Goal: Task Accomplishment & Management: Manage account settings

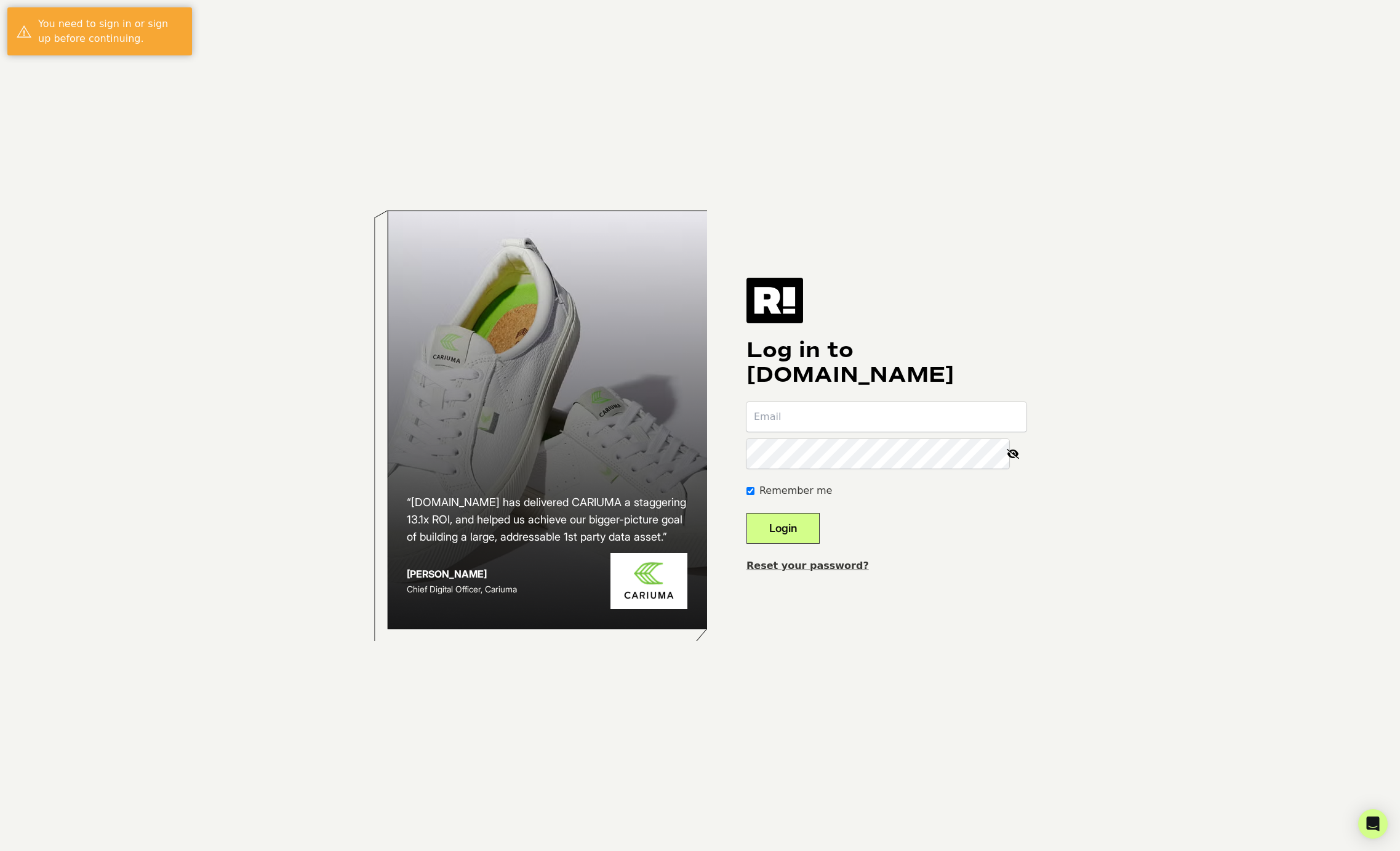
type input "mclark@theflowerletters.com"
click at [819, 530] on button "Login" at bounding box center [783, 529] width 73 height 31
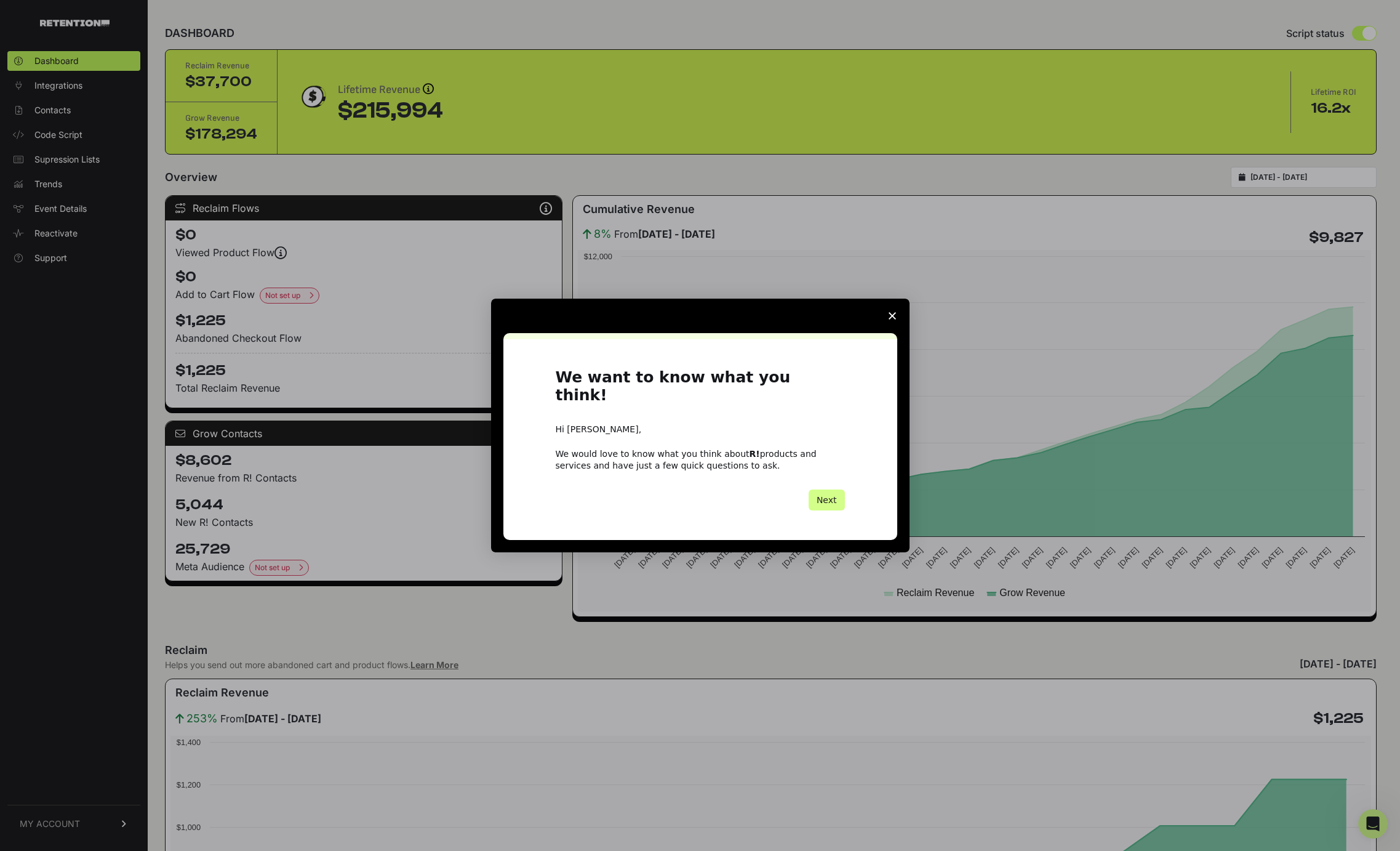
click at [892, 318] on span "Close survey" at bounding box center [892, 316] width 35 height 35
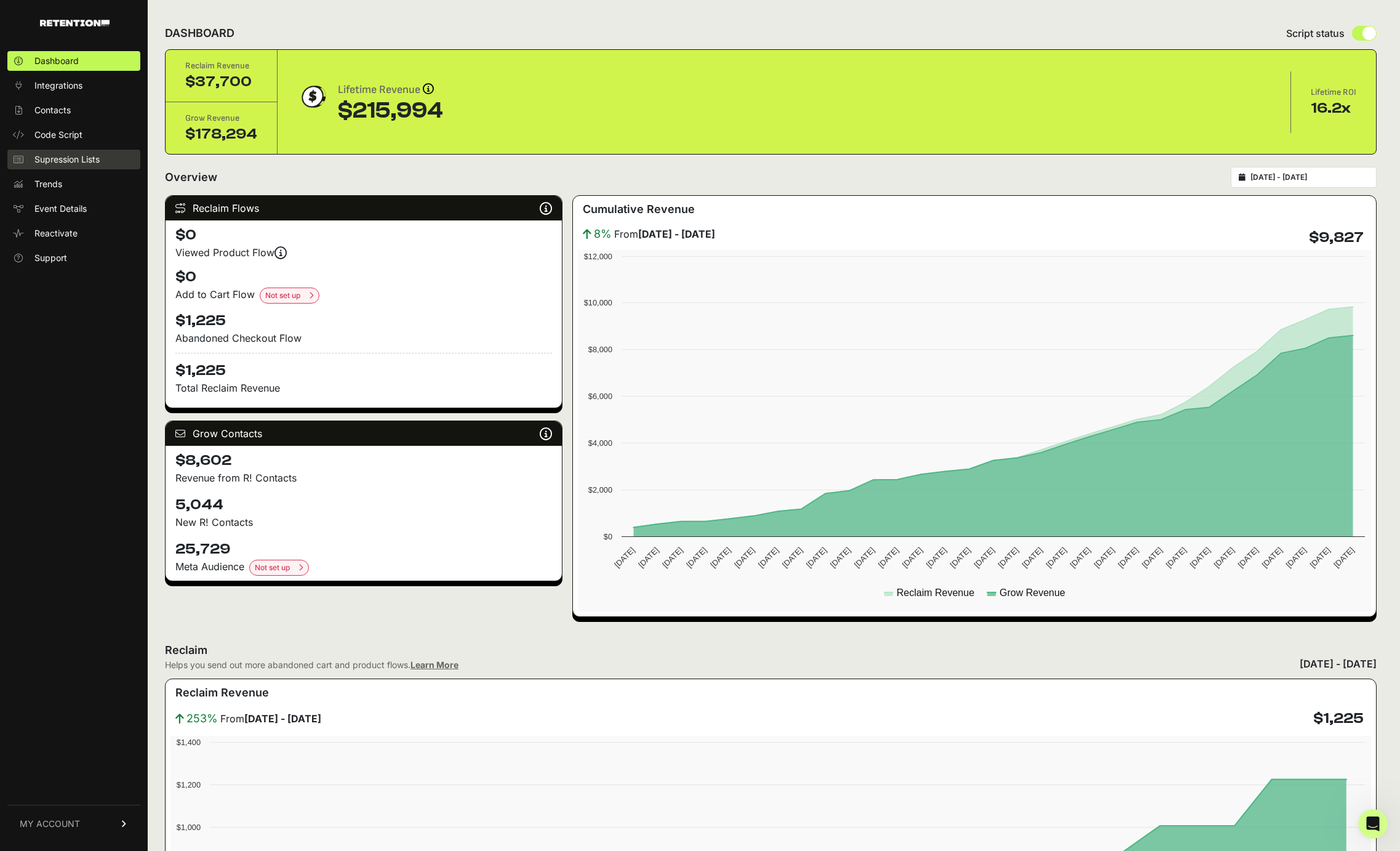
click at [72, 168] on link "Supression Lists" at bounding box center [74, 159] width 133 height 19
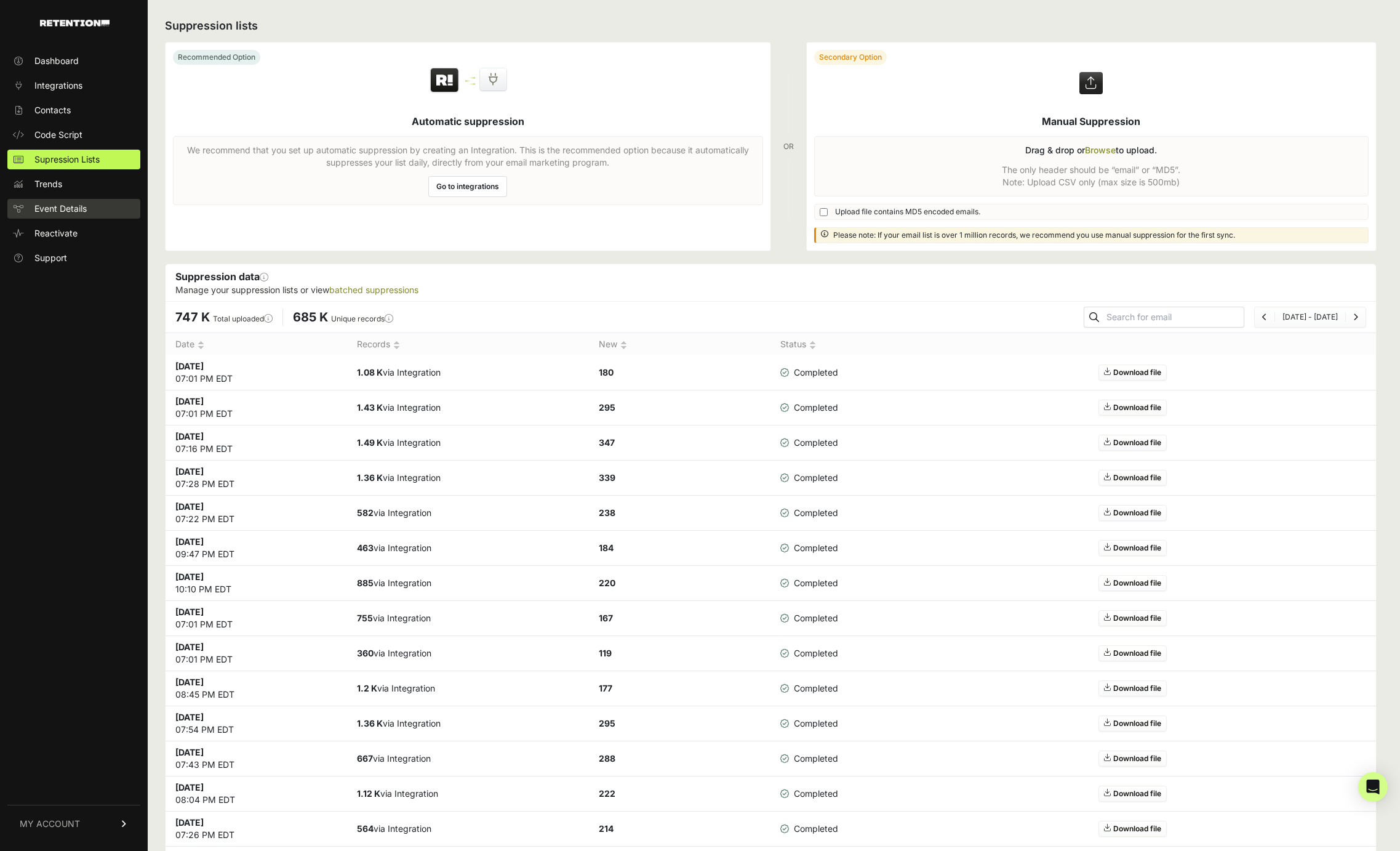
click at [40, 211] on span "Event Details" at bounding box center [61, 208] width 52 height 13
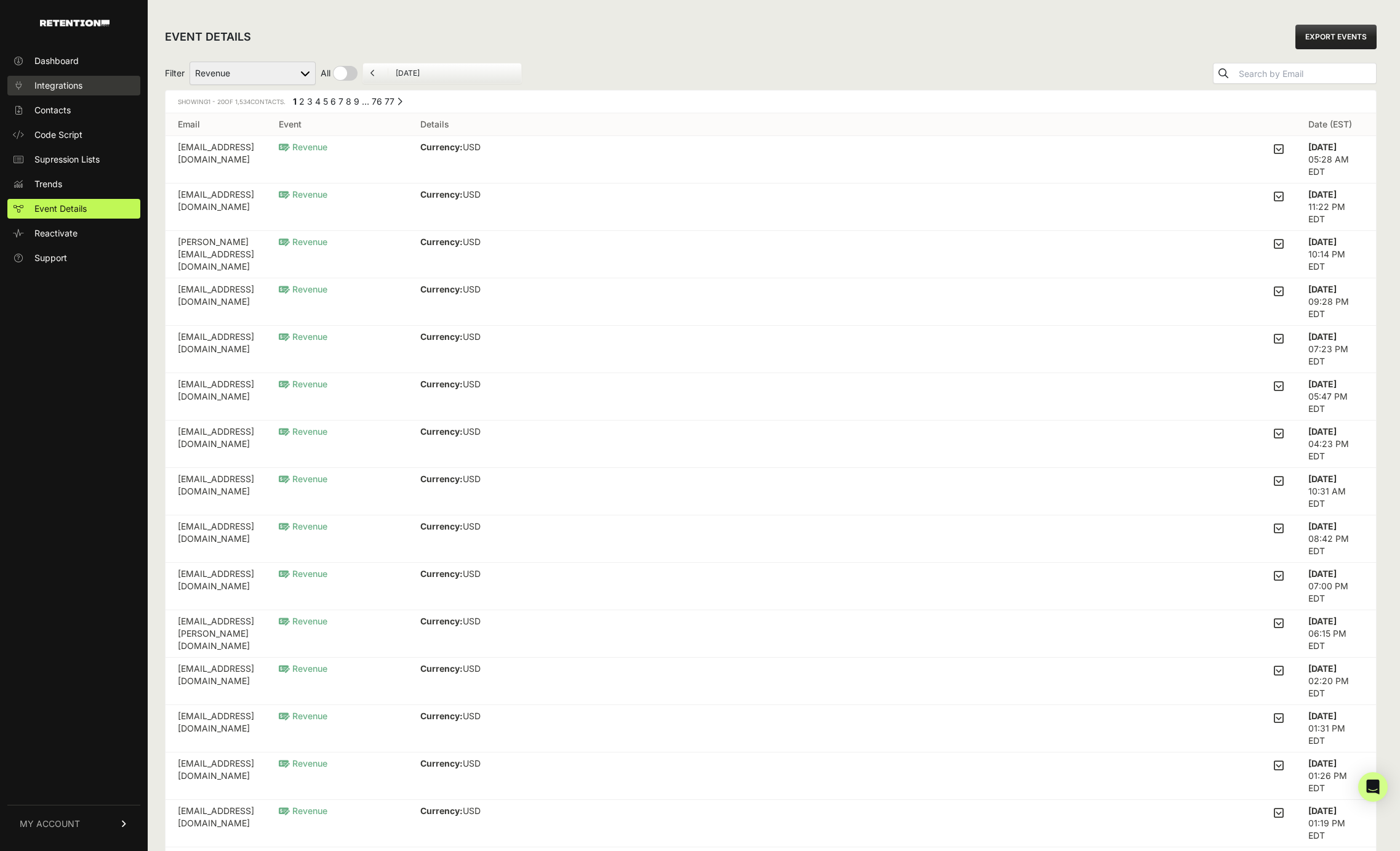
click at [67, 88] on span "Integrations" at bounding box center [59, 85] width 48 height 13
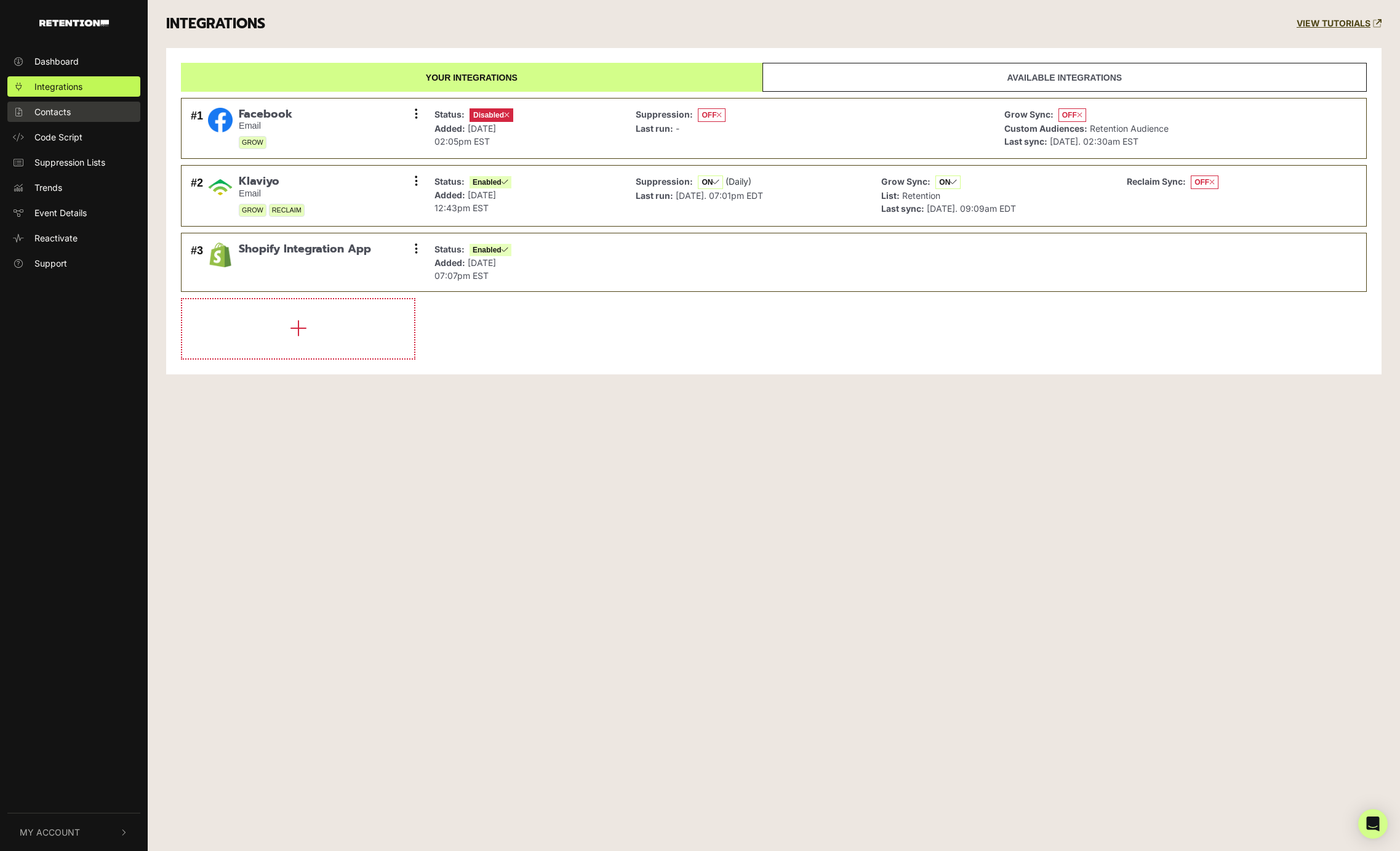
click at [63, 116] on span "Contacts" at bounding box center [53, 111] width 37 height 13
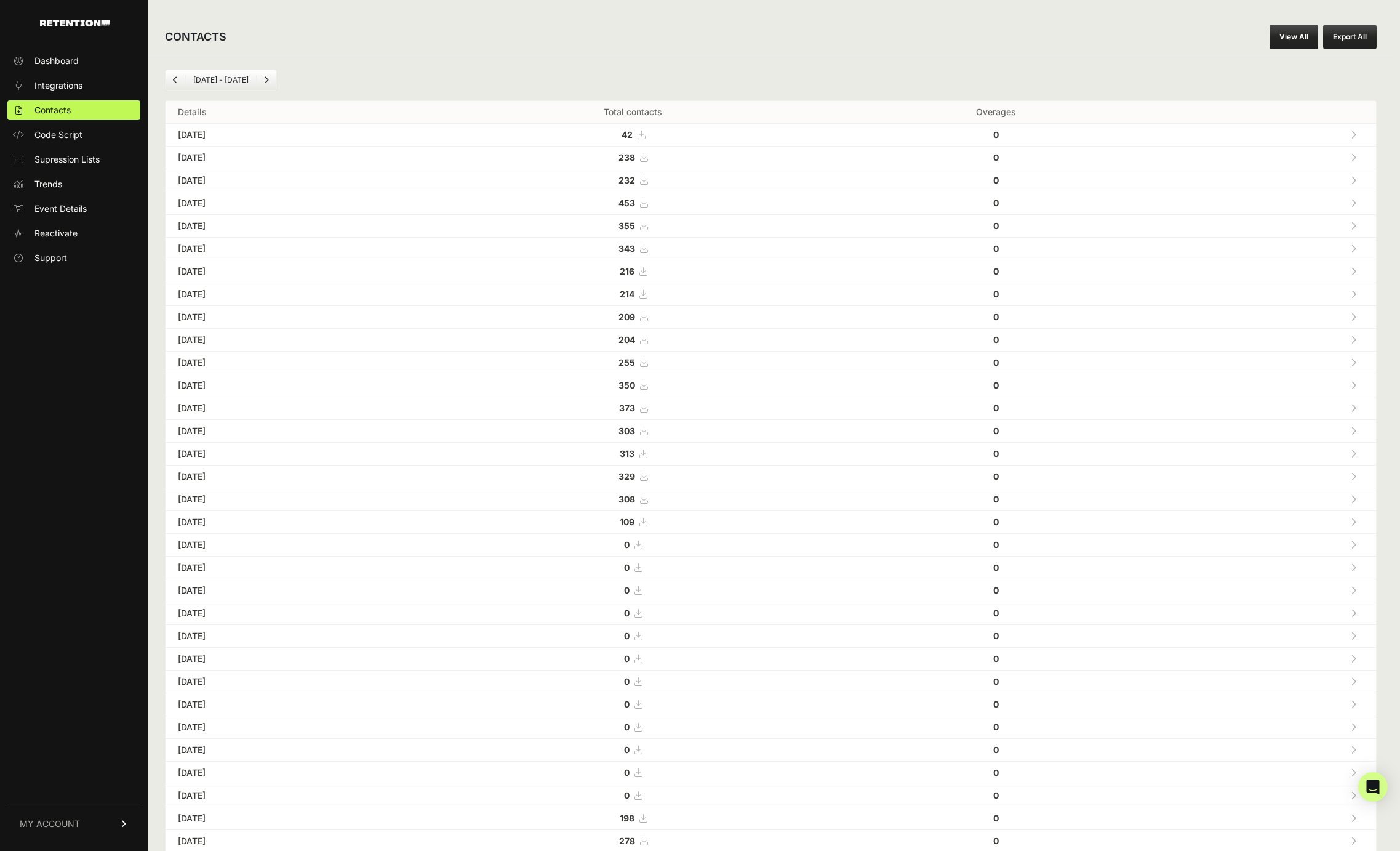
click at [632, 134] on strong "42" at bounding box center [627, 134] width 12 height 11
click at [1142, 0] on div "CONTACTS View All Export All [DATE] - [DATE] Details Total contacts Overages [D…" at bounding box center [770, 441] width 1246 height 883
